Goal: Check status: Check status

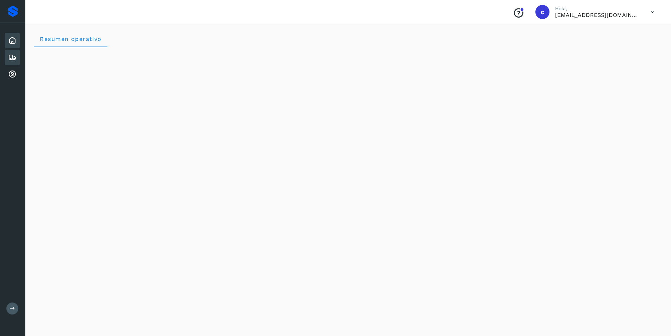
click at [16, 56] on icon at bounding box center [12, 57] width 8 height 8
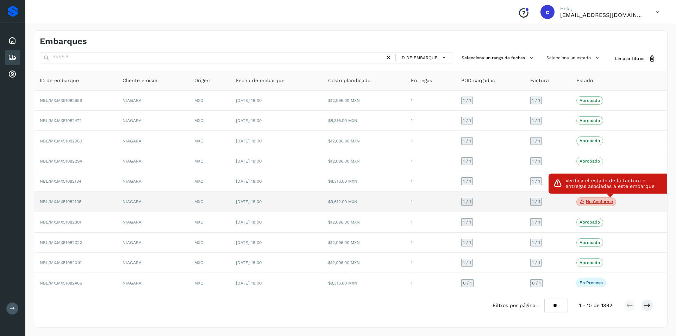
click at [586, 201] on p "No conforme" at bounding box center [599, 201] width 27 height 5
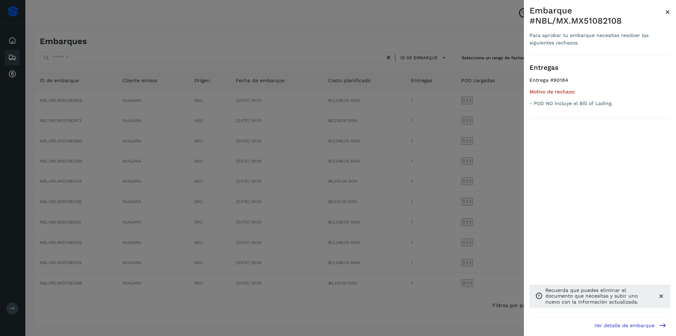
click at [477, 189] on div at bounding box center [338, 168] width 676 height 336
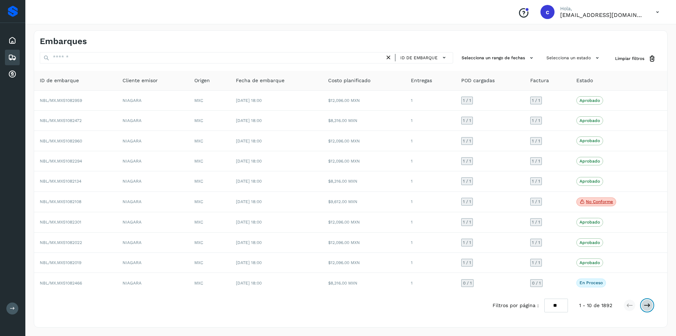
click at [651, 304] on button at bounding box center [647, 305] width 12 height 12
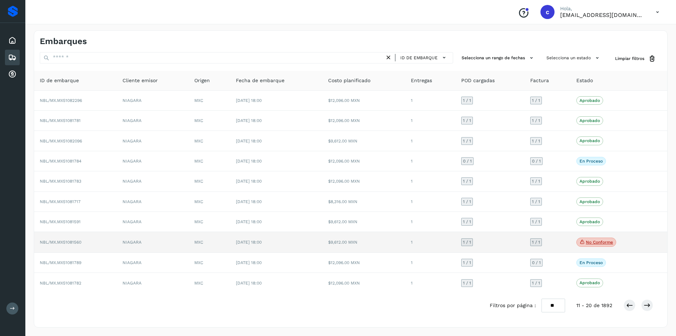
click at [606, 240] on p "No conforme" at bounding box center [599, 241] width 27 height 5
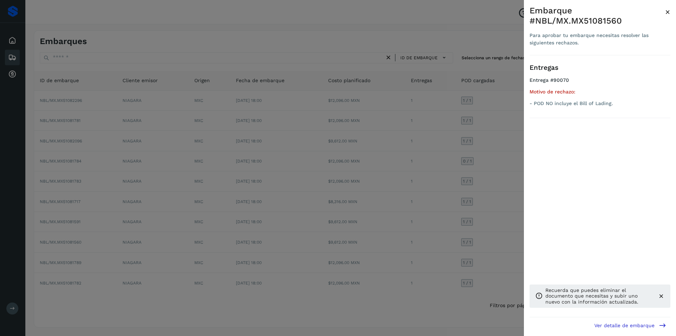
click at [512, 237] on div at bounding box center [338, 168] width 676 height 336
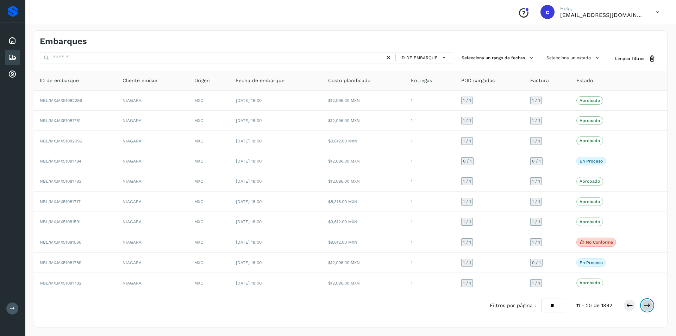
click at [645, 304] on icon at bounding box center [647, 304] width 7 height 7
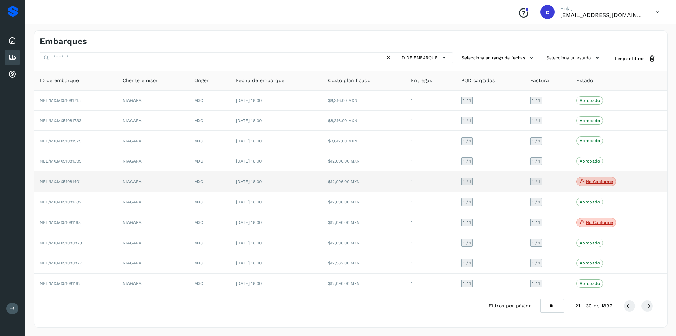
click at [602, 180] on p "No conforme" at bounding box center [599, 181] width 27 height 5
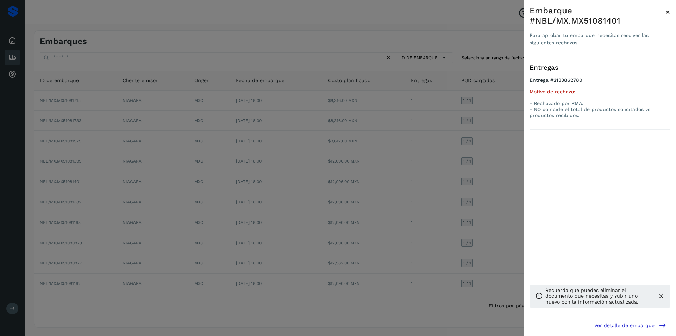
click at [500, 180] on div at bounding box center [338, 168] width 676 height 336
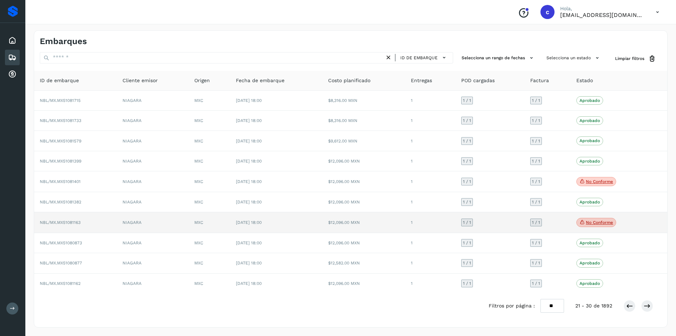
click at [580, 224] on icon at bounding box center [583, 222] width 6 height 6
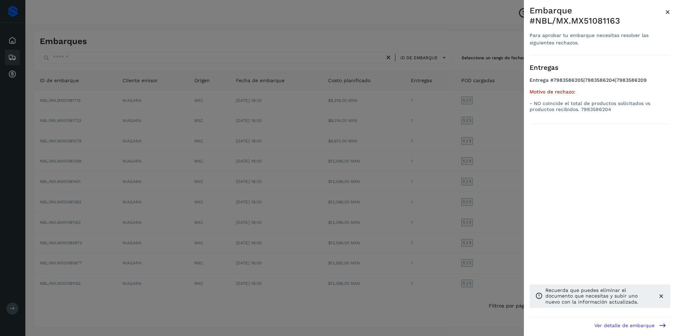
click at [499, 212] on div at bounding box center [338, 168] width 676 height 336
